Goal: Task Accomplishment & Management: Use online tool/utility

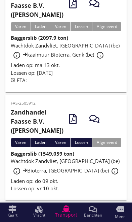
scroll to position [297, 0]
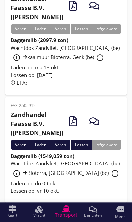
click at [37, 64] on div "Wachtdok Zandvliet, [GEOGRAPHIC_DATA] (be) info_outline kaaimuur Bioterra, Genk…" at bounding box center [66, 54] width 111 height 20
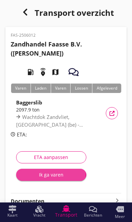
click at [37, 175] on div "Ik ga varen" at bounding box center [52, 174] width 60 height 7
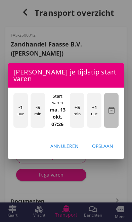
click at [118, 105] on div "date_range" at bounding box center [111, 110] width 14 height 35
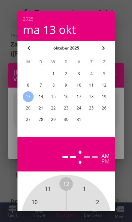
click at [82, 87] on div "10" at bounding box center [78, 85] width 11 height 11
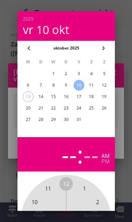
click at [122, 183] on div at bounding box center [66, 111] width 132 height 222
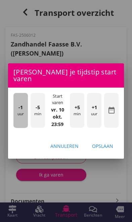
click at [16, 111] on div "-1 uur" at bounding box center [20, 110] width 14 height 35
click at [16, 104] on div "-1 uur" at bounding box center [20, 110] width 14 height 35
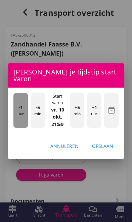
click at [16, 106] on div "-1 uur" at bounding box center [20, 110] width 14 height 35
click at [17, 105] on div "-1 uur" at bounding box center [20, 110] width 14 height 35
click at [17, 106] on div "-1 uur" at bounding box center [20, 110] width 14 height 35
click at [18, 107] on div "-1 uur" at bounding box center [20, 110] width 14 height 35
click at [16, 107] on div "-1 uur" at bounding box center [20, 110] width 14 height 35
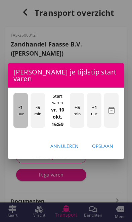
click at [16, 107] on div "-1 uur" at bounding box center [20, 110] width 14 height 35
click at [18, 108] on div "-1 uur" at bounding box center [20, 110] width 14 height 35
click at [16, 108] on div "-1 uur" at bounding box center [20, 110] width 14 height 35
click at [17, 110] on div "-1 uur" at bounding box center [20, 110] width 14 height 35
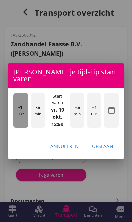
click at [16, 109] on div "-1 uur" at bounding box center [20, 110] width 14 height 35
click at [16, 108] on div "-1 uur" at bounding box center [20, 110] width 14 height 35
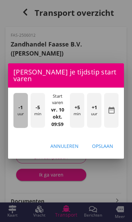
click at [20, 112] on div "-1 uur" at bounding box center [20, 110] width 14 height 35
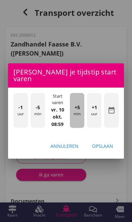
click at [81, 107] on div "+5 min" at bounding box center [77, 110] width 14 height 35
click at [83, 106] on div "+5 min" at bounding box center [77, 110] width 14 height 35
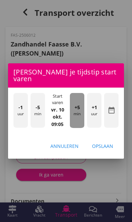
click at [82, 107] on div "+5 min" at bounding box center [77, 110] width 14 height 35
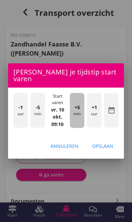
click at [79, 108] on div "+5 min" at bounding box center [77, 110] width 14 height 35
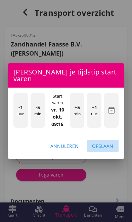
click at [109, 143] on div "Opslaan" at bounding box center [102, 145] width 21 height 7
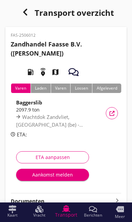
click at [67, 177] on div "Aankomst melden" at bounding box center [53, 174] width 62 height 7
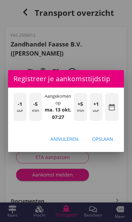
click at [17, 111] on div "-1 uur" at bounding box center [19, 107] width 13 height 28
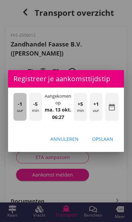
click at [16, 110] on div "-1 uur" at bounding box center [19, 107] width 13 height 28
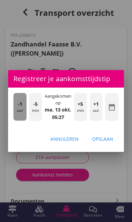
click at [16, 108] on div "-1 uur" at bounding box center [19, 107] width 13 height 28
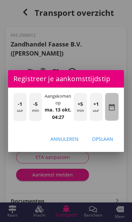
click at [116, 108] on icon "date_range" at bounding box center [112, 107] width 8 height 8
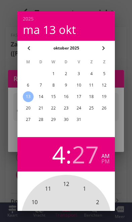
click at [80, 86] on div "10" at bounding box center [78, 85] width 11 height 11
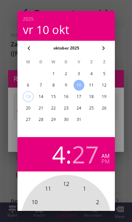
click at [124, 178] on div at bounding box center [66, 111] width 132 height 222
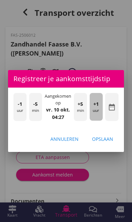
click at [97, 108] on div "+1 uur" at bounding box center [96, 107] width 13 height 28
click at [100, 102] on div "+1 uur" at bounding box center [96, 107] width 13 height 28
click at [101, 102] on div "+1 uur" at bounding box center [96, 107] width 13 height 28
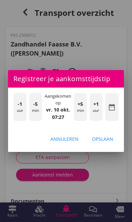
click at [101, 107] on div "+1 uur" at bounding box center [96, 107] width 13 height 28
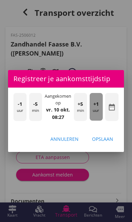
click at [101, 107] on div "+1 uur" at bounding box center [96, 107] width 13 height 28
click at [101, 106] on div "+1 uur" at bounding box center [96, 107] width 13 height 28
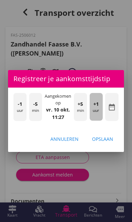
click at [101, 105] on div "+1 uur" at bounding box center [96, 107] width 13 height 28
click at [99, 103] on span "+1" at bounding box center [96, 103] width 5 height 7
click at [101, 106] on div "+1 uur" at bounding box center [96, 107] width 13 height 28
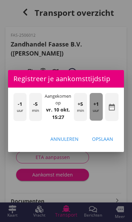
click at [100, 106] on div "+1 uur" at bounding box center [96, 107] width 13 height 28
click at [99, 106] on div "+1 uur" at bounding box center [96, 107] width 13 height 28
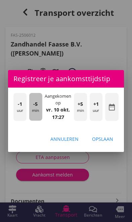
click at [32, 113] on div "-5 min" at bounding box center [35, 107] width 13 height 28
click at [34, 109] on div "-5 min" at bounding box center [35, 107] width 13 height 28
click at [32, 108] on div "-5 min" at bounding box center [35, 107] width 13 height 28
click at [33, 106] on div "-5 min" at bounding box center [35, 107] width 13 height 28
click at [30, 104] on div "-5 min" at bounding box center [35, 107] width 13 height 28
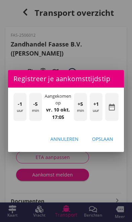
click at [26, 103] on div "-1 uur" at bounding box center [19, 107] width 13 height 28
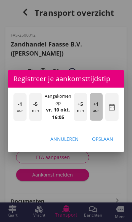
click at [97, 112] on div "+1 uur" at bounding box center [96, 107] width 13 height 28
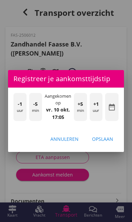
click at [106, 140] on div "Opslaan" at bounding box center [102, 138] width 21 height 7
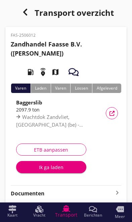
click at [43, 172] on button "Ik ga laden" at bounding box center [51, 167] width 70 height 12
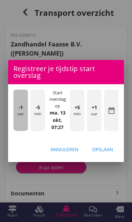
click at [23, 114] on div "-1 uur" at bounding box center [20, 110] width 14 height 41
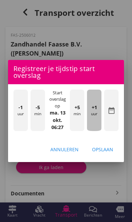
click at [96, 120] on div "+1 uur" at bounding box center [94, 110] width 14 height 41
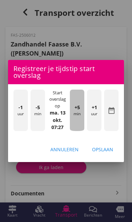
click at [78, 115] on div "+5 min" at bounding box center [77, 110] width 14 height 41
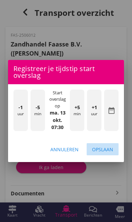
click at [109, 151] on div "Opslaan" at bounding box center [102, 149] width 21 height 7
